Goal: Navigation & Orientation: Find specific page/section

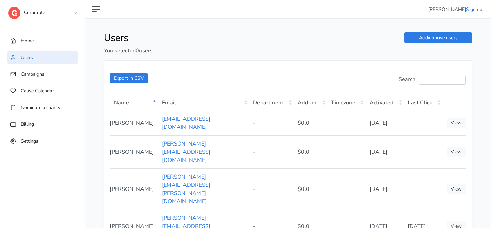
click at [43, 16] on link "Corporate" at bounding box center [42, 11] width 68 height 12
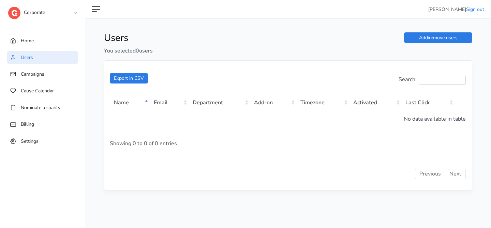
click at [60, 57] on link "Users" at bounding box center [42, 57] width 71 height 13
click at [63, 12] on link "Corporate" at bounding box center [42, 11] width 68 height 12
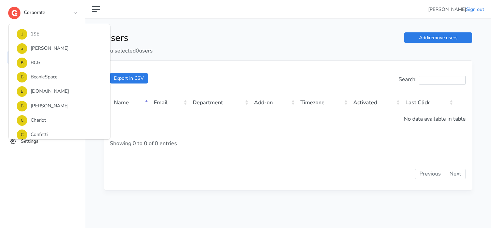
click at [57, 22] on div "Corporate 1 1SE a alma B BCG B BeanieSpace B Blackthorn.io B Bollin C Chariot C…" at bounding box center [42, 13] width 68 height 27
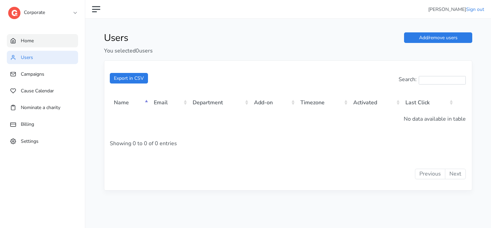
click at [26, 41] on span "Home" at bounding box center [27, 40] width 13 height 6
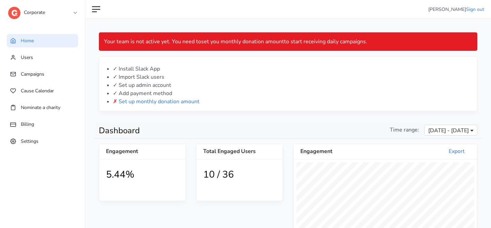
scroll to position [125, 183]
click at [31, 139] on span "Settings" at bounding box center [30, 141] width 18 height 6
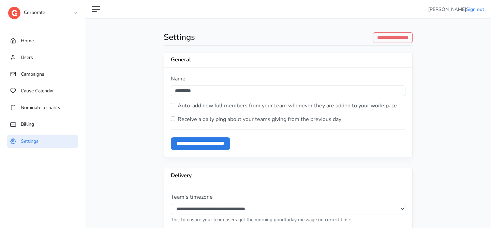
click at [48, 13] on link "Corporate" at bounding box center [42, 11] width 68 height 12
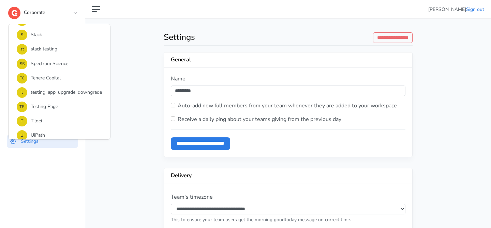
scroll to position [509, 0]
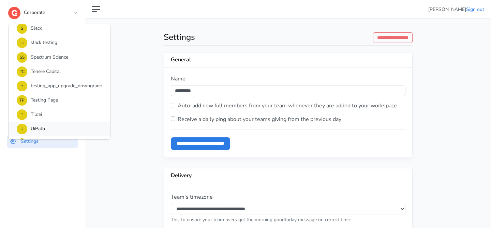
click at [44, 128] on link "U UiPath" at bounding box center [60, 129] width 102 height 14
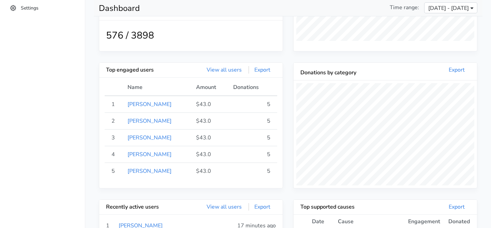
scroll to position [30, 0]
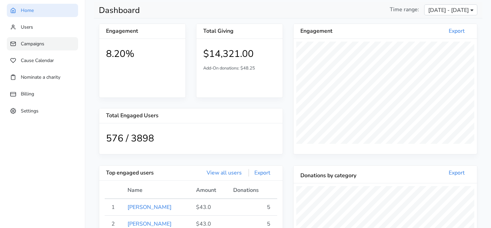
click at [52, 44] on link "Campaigns" at bounding box center [42, 43] width 71 height 13
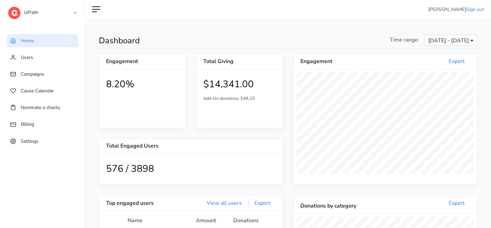
scroll to position [125, 183]
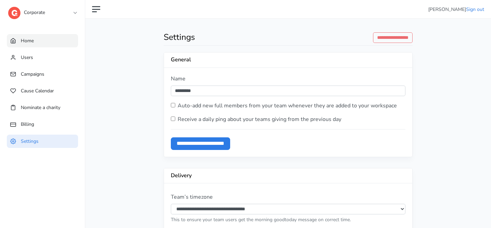
click at [51, 37] on link "Home" at bounding box center [42, 40] width 71 height 13
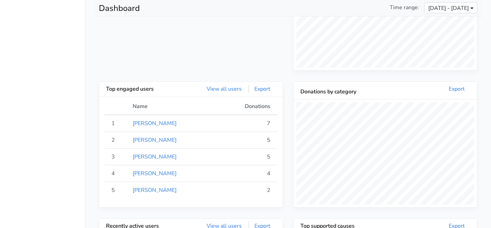
scroll to position [202, 0]
